Goal: Answer question/provide support

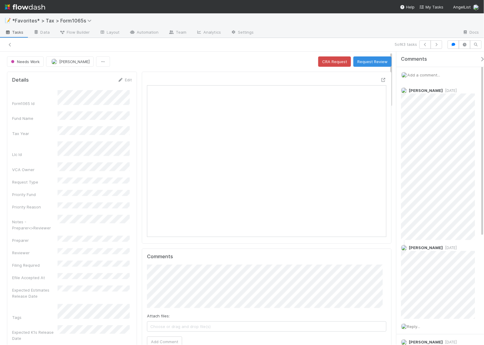
scroll to position [117, 230]
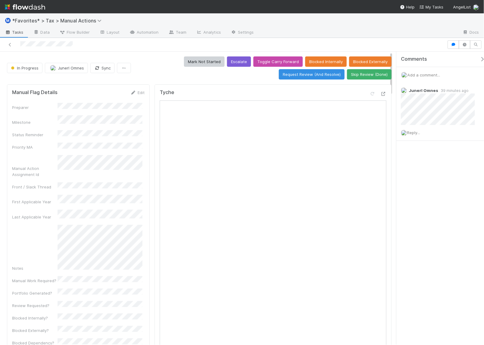
click at [415, 177] on div "Comments Add a comment... Junerl Omnes 39 minutes ago Reply..." at bounding box center [441, 198] width 88 height 293
click at [431, 141] on div "Comments Add a comment... Junerl Omnes 39 minutes ago Reply..." at bounding box center [443, 111] width 93 height 119
click at [430, 179] on div "Comments Add a comment... Junerl Omnes 39 minutes ago Reply..." at bounding box center [441, 198] width 88 height 293
click at [381, 96] on icon at bounding box center [384, 94] width 6 height 4
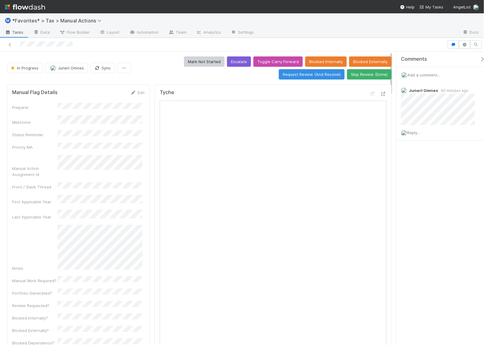
click at [142, 49] on div at bounding box center [242, 45] width 484 height 14
click at [434, 173] on div "Comments Add a comment... Junerl Omnes 40 minutes ago Reply..." at bounding box center [441, 198] width 88 height 293
click at [462, 185] on div "Comments Add a comment... Junerl Omnes 40 minutes ago Reply..." at bounding box center [441, 198] width 88 height 293
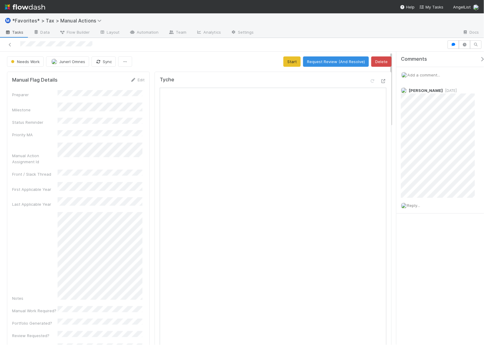
click at [422, 246] on div "Comments Add a comment... Helen Vo 4 days ago Reply..." at bounding box center [441, 198] width 88 height 293
click at [381, 83] on icon at bounding box center [384, 81] width 6 height 4
click at [442, 250] on div "Comments Add a comment... Helen Vo 4 days ago Reply..." at bounding box center [441, 198] width 88 height 293
drag, startPoint x: 332, startPoint y: 61, endPoint x: 279, endPoint y: 61, distance: 53.1
click at [252, 62] on div "Needs Work Junerl Omnes Sync Start Request Review (And Resolve) Delete" at bounding box center [199, 61] width 385 height 10
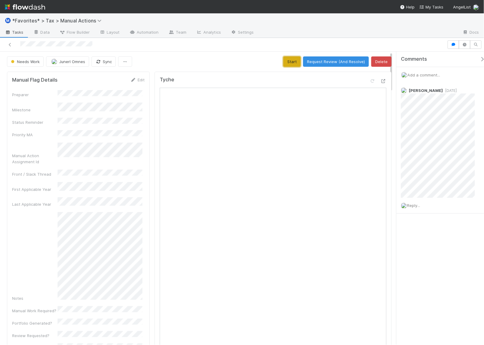
click at [286, 61] on button "Start" at bounding box center [292, 61] width 17 height 10
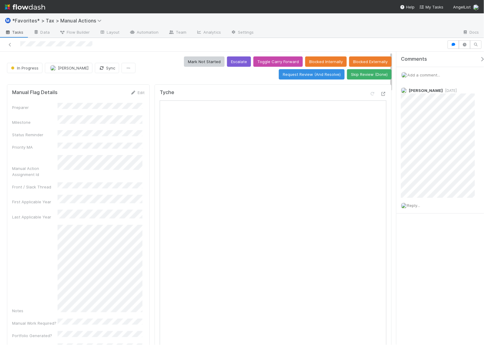
click at [440, 242] on div "Comments Add a comment... Helen Vo 4 days ago Reply..." at bounding box center [443, 148] width 93 height 192
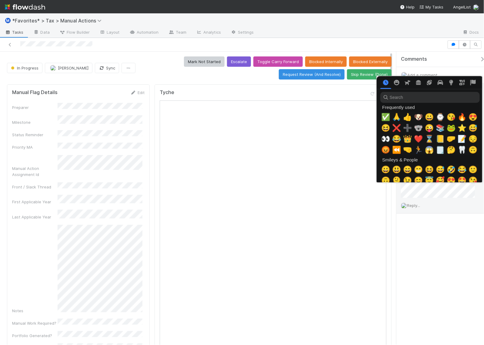
scroll to position [0, 3]
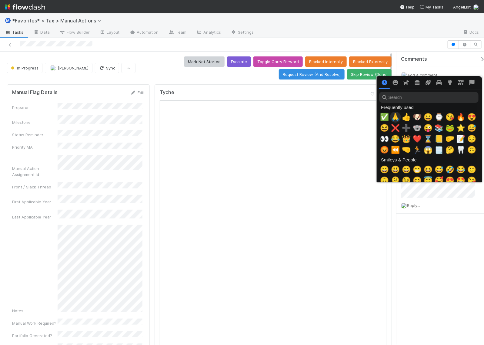
click at [385, 116] on span "✅" at bounding box center [384, 117] width 9 height 8
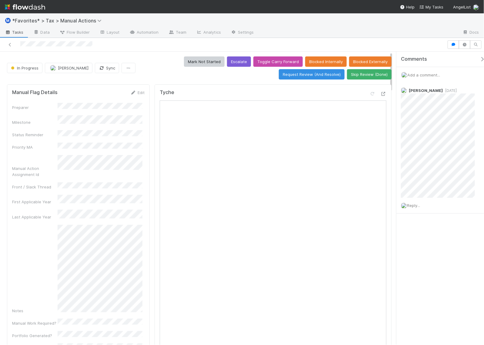
click at [431, 264] on div "Comments Add a comment... Helen Vo 4 days ago Reply..." at bounding box center [441, 198] width 88 height 293
